Goal: Task Accomplishment & Management: Manage account settings

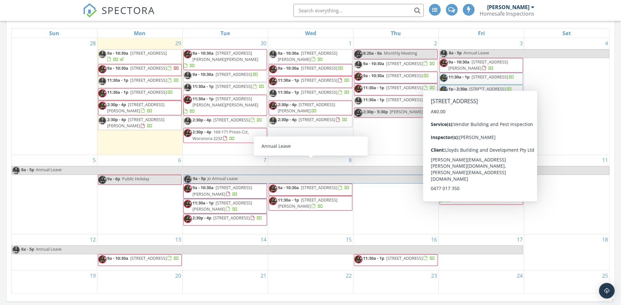
scroll to position [984, 621]
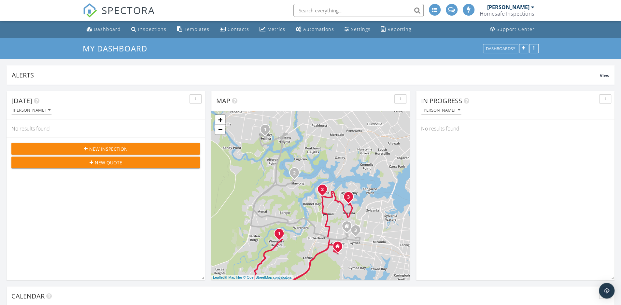
click at [512, 8] on div "[PERSON_NAME]" at bounding box center [508, 7] width 42 height 7
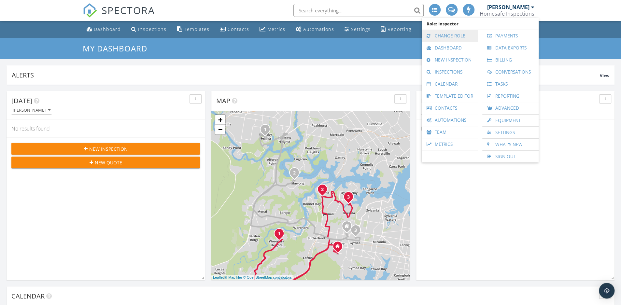
click at [447, 36] on link "Change Role" at bounding box center [450, 36] width 50 height 12
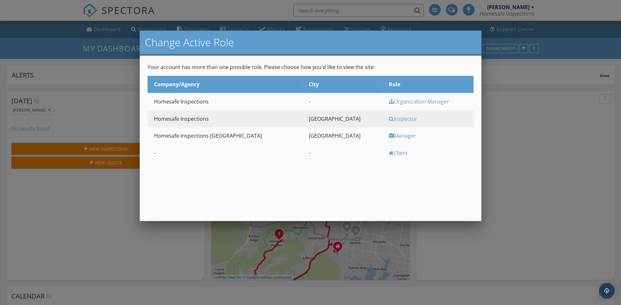
click at [389, 133] on div "Manager" at bounding box center [430, 135] width 83 height 7
